Goal: Task Accomplishment & Management: Use online tool/utility

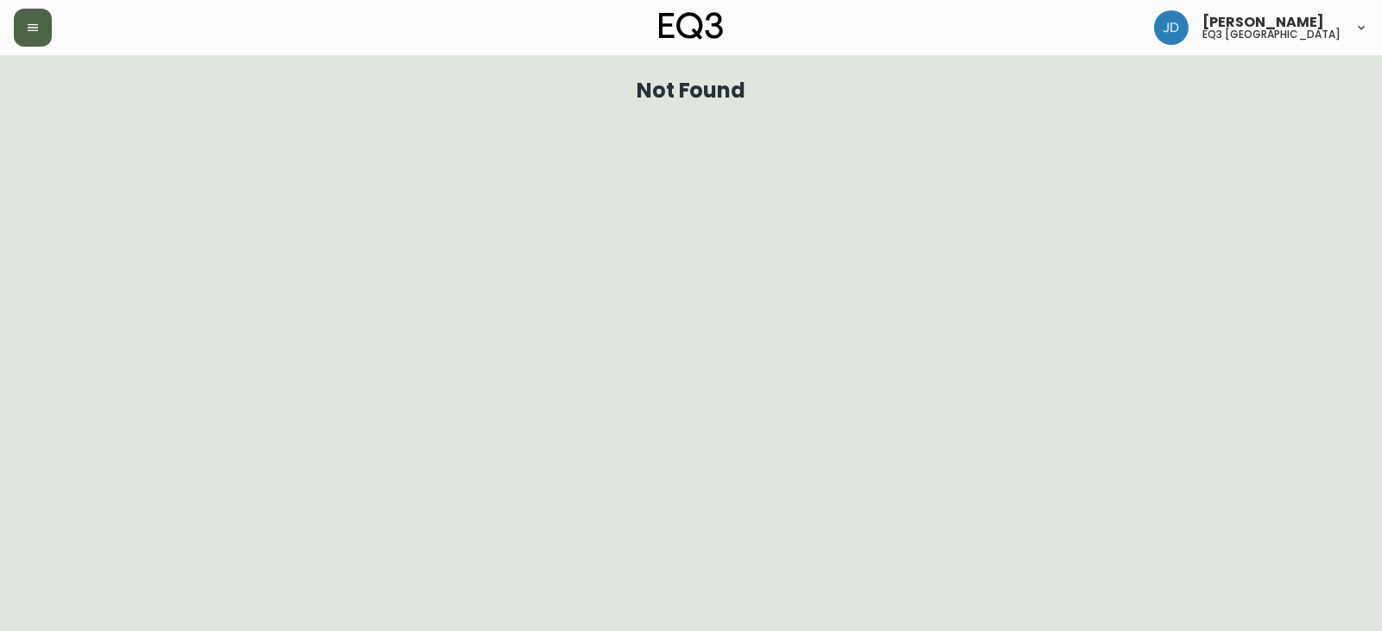
click at [39, 21] on icon "button" at bounding box center [33, 28] width 14 height 14
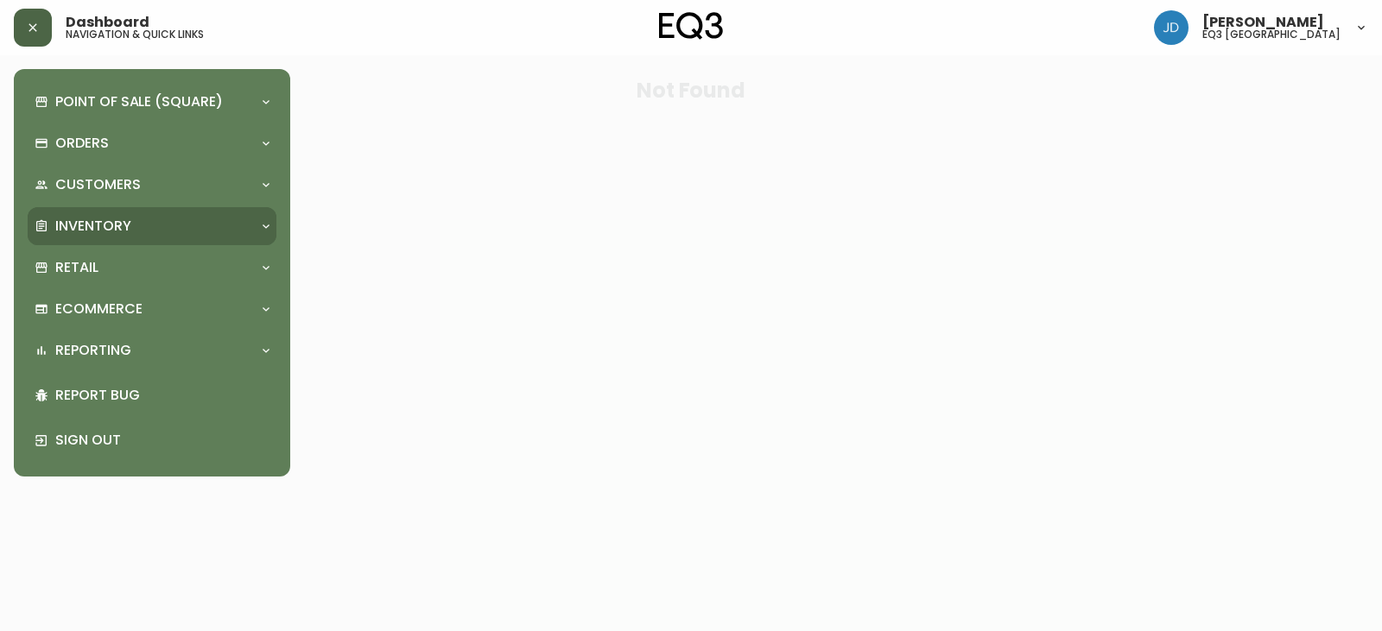
click at [89, 236] on p "Inventory" at bounding box center [93, 226] width 76 height 19
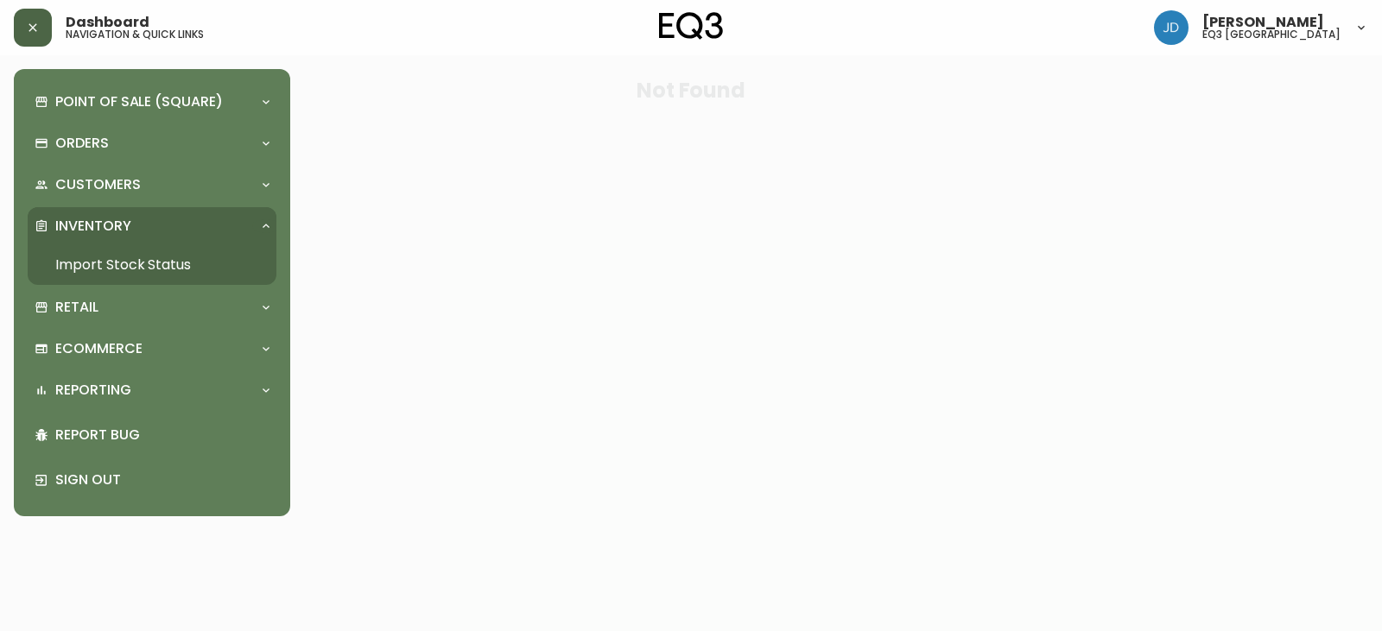
click at [99, 270] on link "Import Stock Status" at bounding box center [152, 265] width 249 height 40
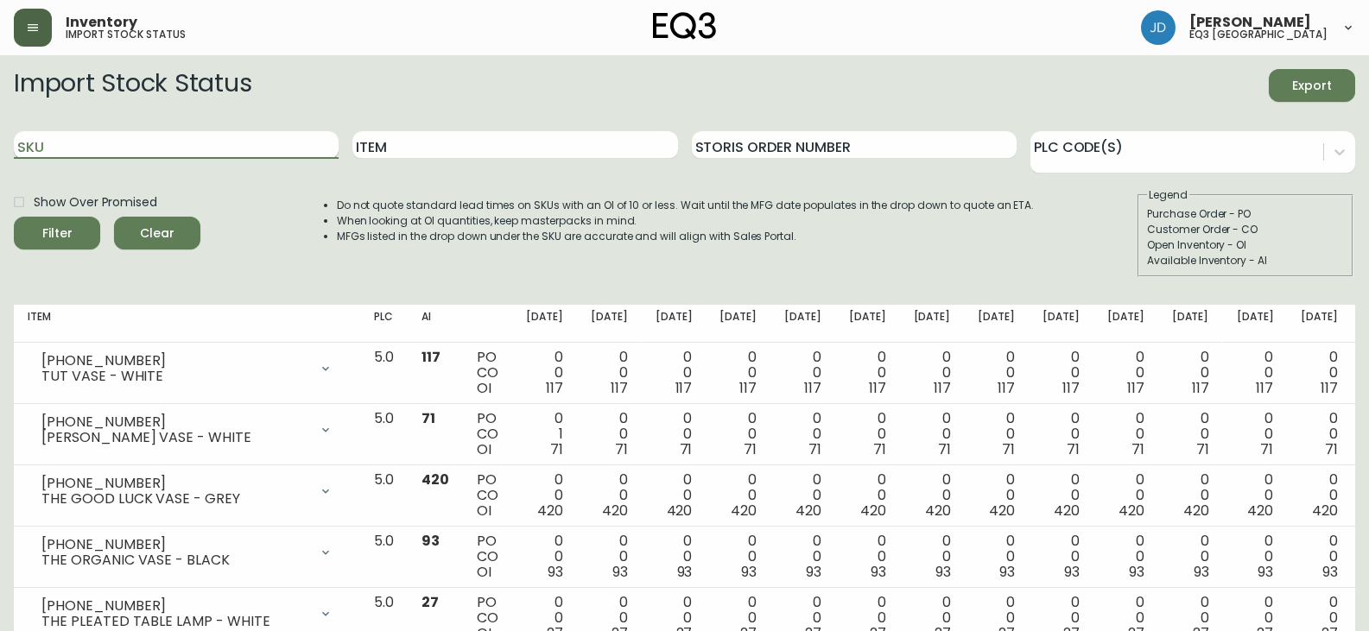
click at [131, 146] on input "SKU" at bounding box center [176, 145] width 325 height 28
paste input "3020-440-13"
type input "3020-440-13"
click at [14, 217] on button "Filter" at bounding box center [57, 233] width 86 height 33
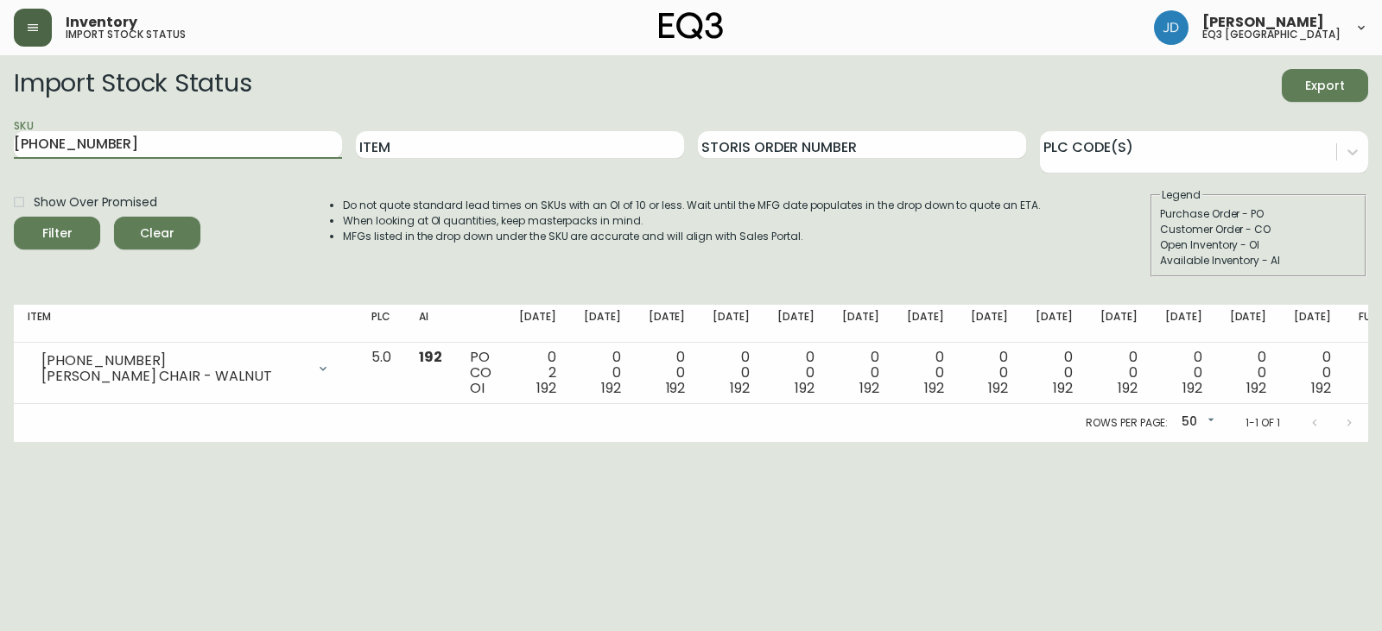
drag, startPoint x: 130, startPoint y: 138, endPoint x: 0, endPoint y: 139, distance: 130.4
click at [0, 139] on main "Import Stock Status Export SKU 3020-440-13 Item Storis Order Number PLC Code(s)…" at bounding box center [691, 248] width 1382 height 387
